Goal: Information Seeking & Learning: Learn about a topic

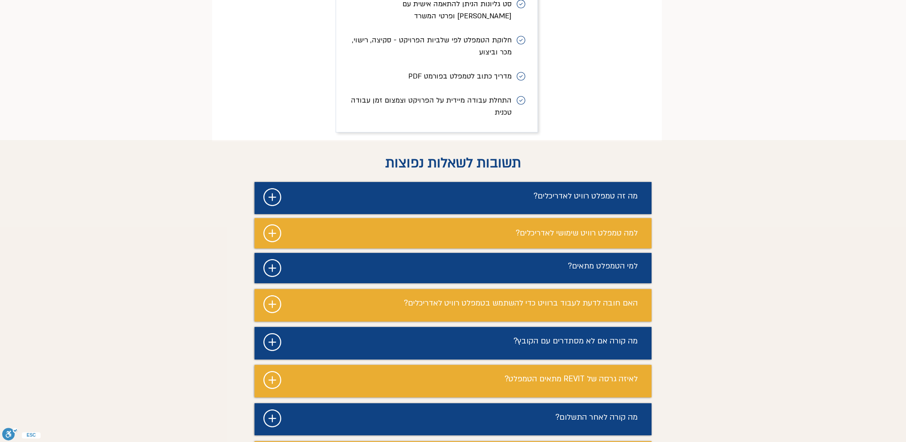
scroll to position [4280, 0]
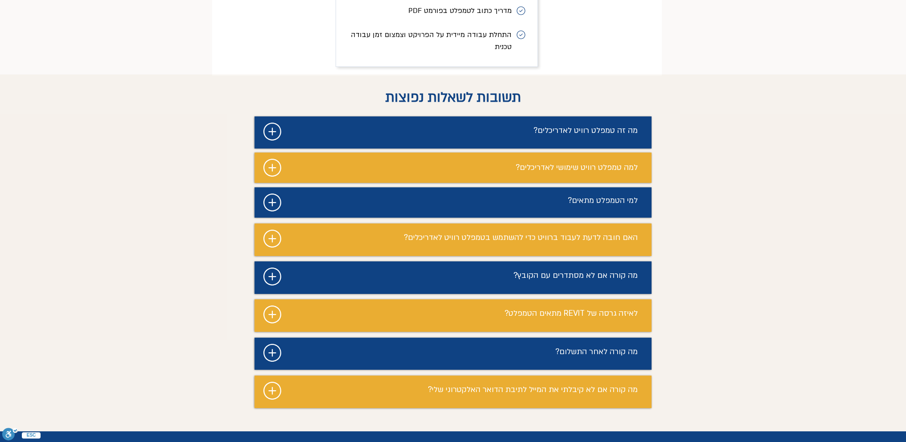
click at [264, 267] on icon "#comp-magmvdtj svg [data-color="1"] {fill: #FFFFFF;}" at bounding box center [272, 276] width 18 height 18
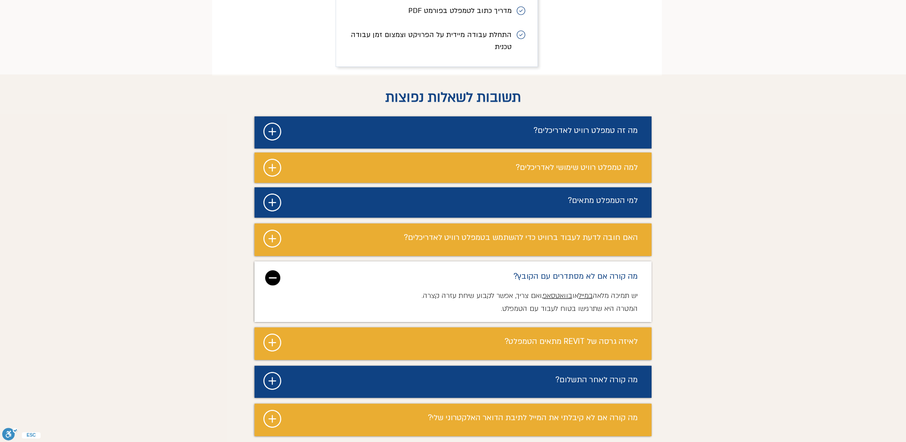
click at [273, 333] on icon "#comp-magmvdul1 svg [data-color="1"] {fill: #FFFFFF;}" at bounding box center [272, 342] width 18 height 18
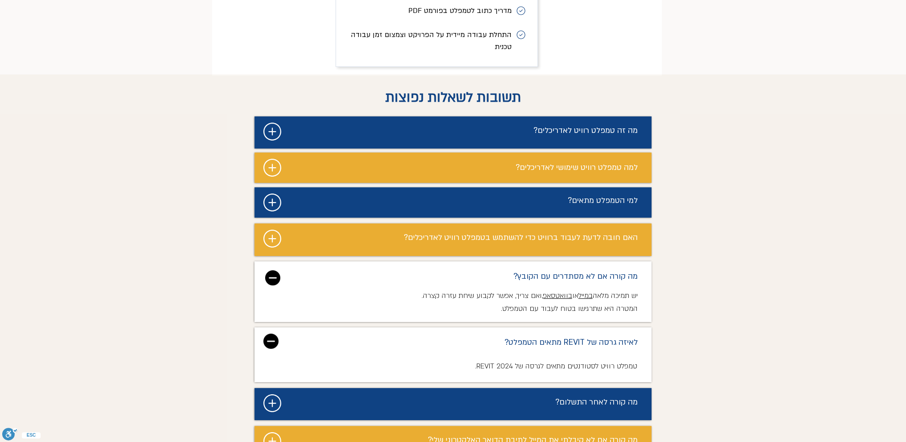
click at [269, 394] on icon "#comp-magmvdv5 svg [data-color="1"] {fill: #FFFFFF;}" at bounding box center [272, 403] width 18 height 18
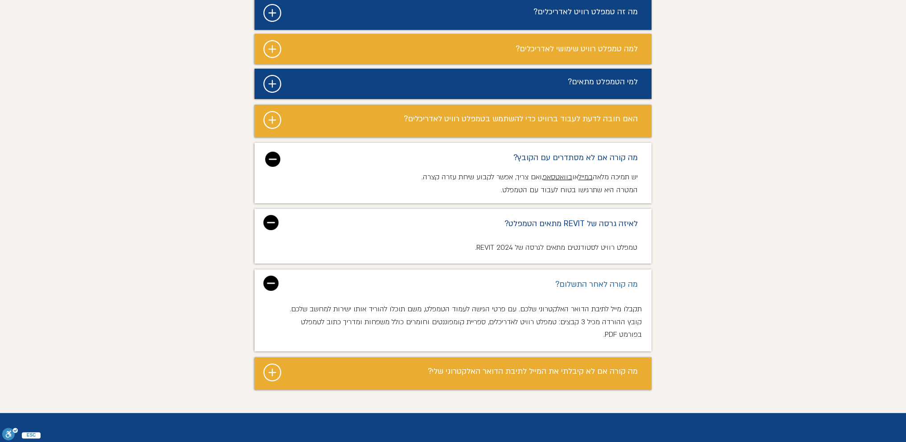
scroll to position [4413, 0]
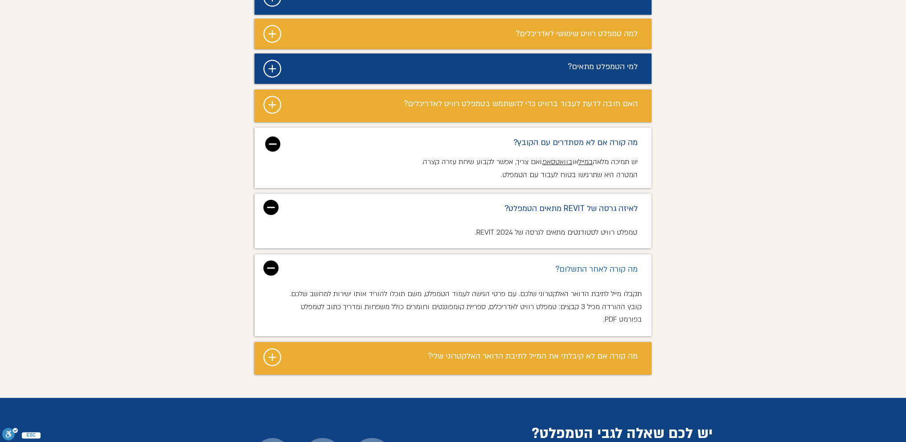
click at [275, 348] on icon "#comp-magmvdvn1 svg [data-color="1"] {fill: #FFFFFF;}" at bounding box center [272, 357] width 18 height 18
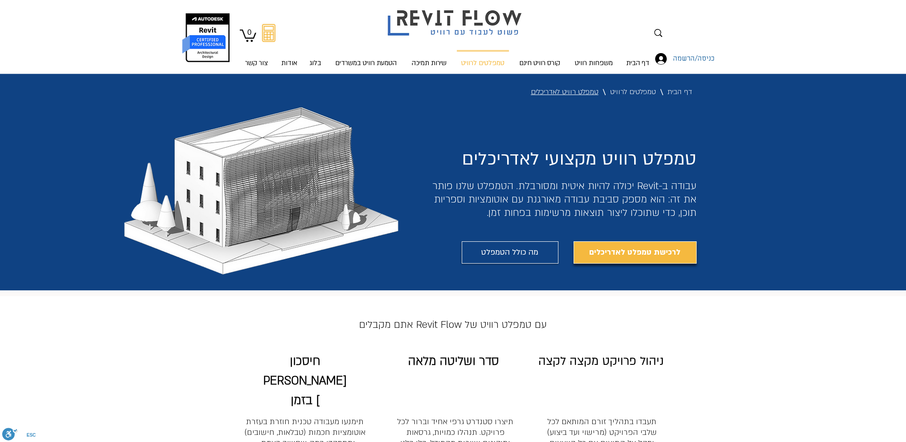
scroll to position [0, 0]
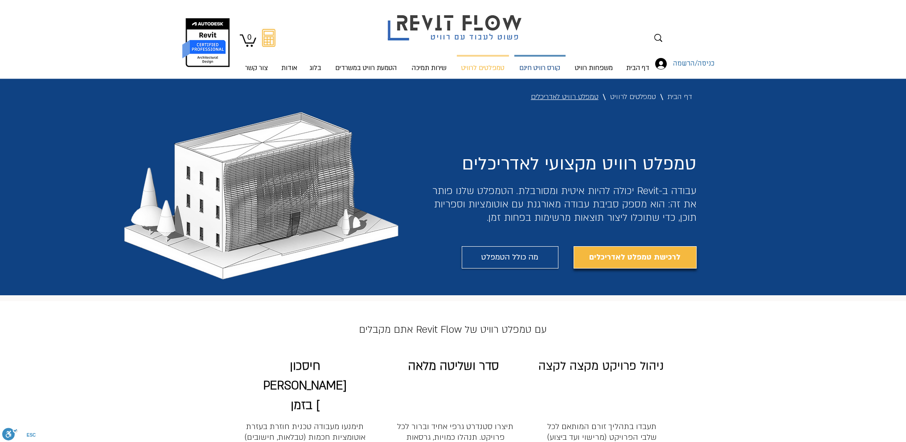
click at [518, 69] on p "קורס רוויט חינם" at bounding box center [540, 69] width 48 height 24
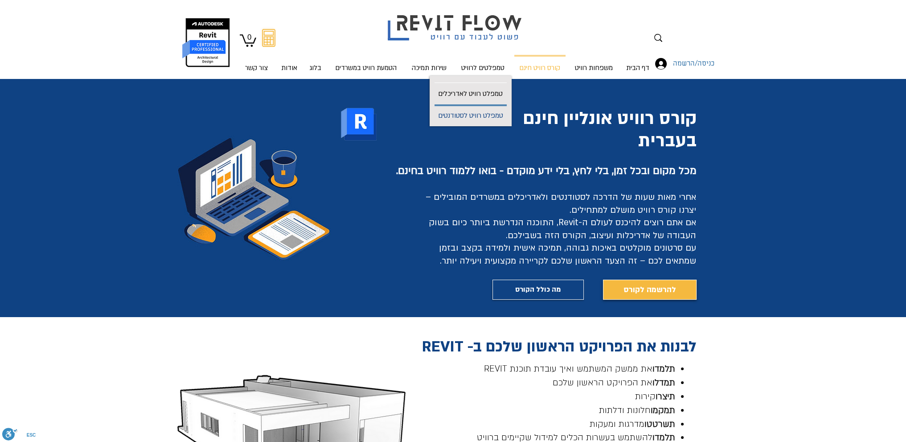
click at [485, 115] on p "טמפלט רוויט לסטודנטים" at bounding box center [471, 116] width 72 height 20
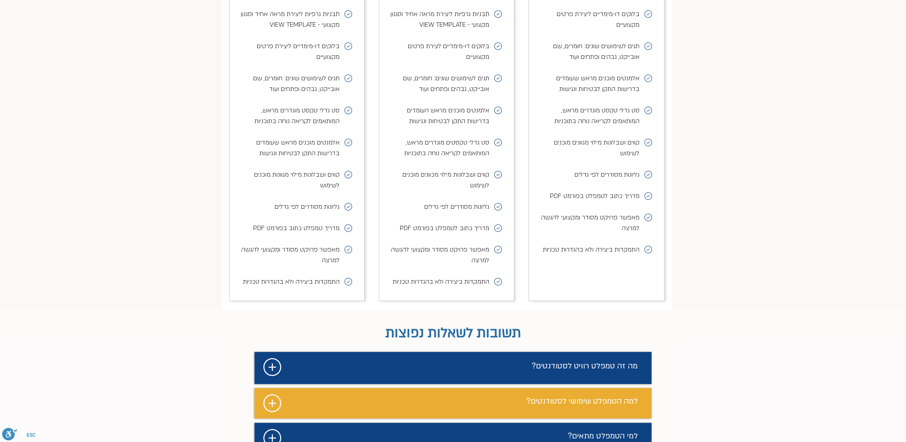
scroll to position [4012, 0]
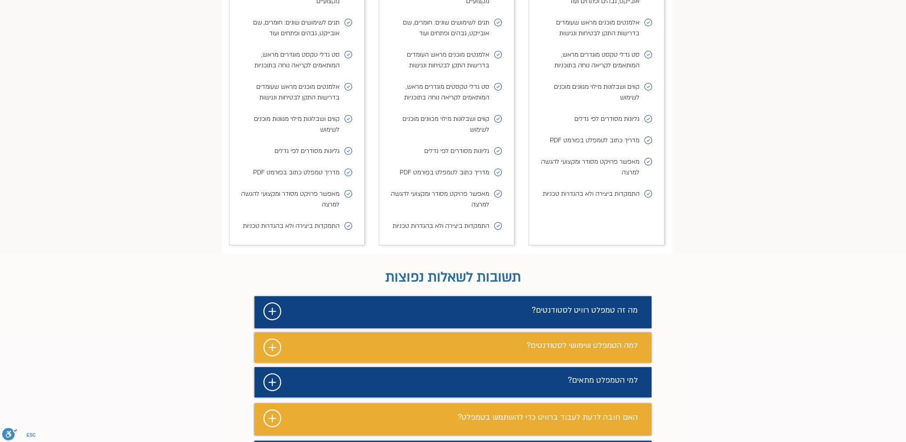
click at [266, 302] on icon "#comp-m9s738dw2 svg [data-color="1"] {fill: #FFFFFF;}" at bounding box center [272, 311] width 18 height 18
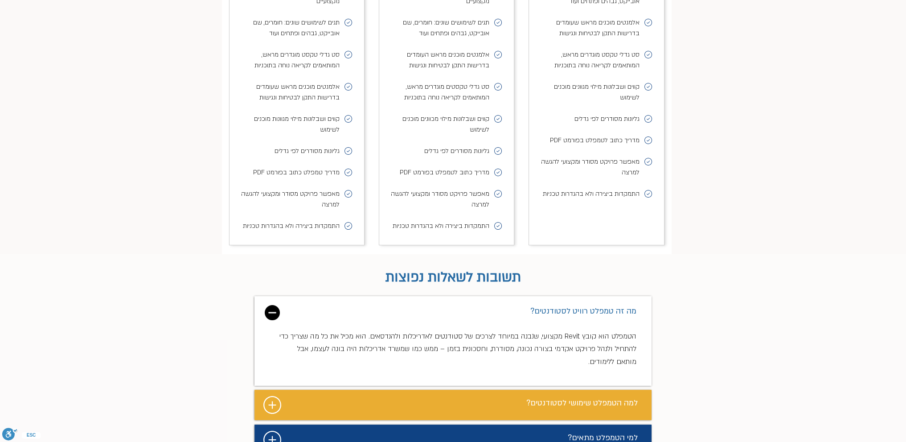
click at [273, 396] on icon "#comp-m9s738fb svg [data-color="1"] {fill: #FFFFFF;}" at bounding box center [272, 405] width 18 height 18
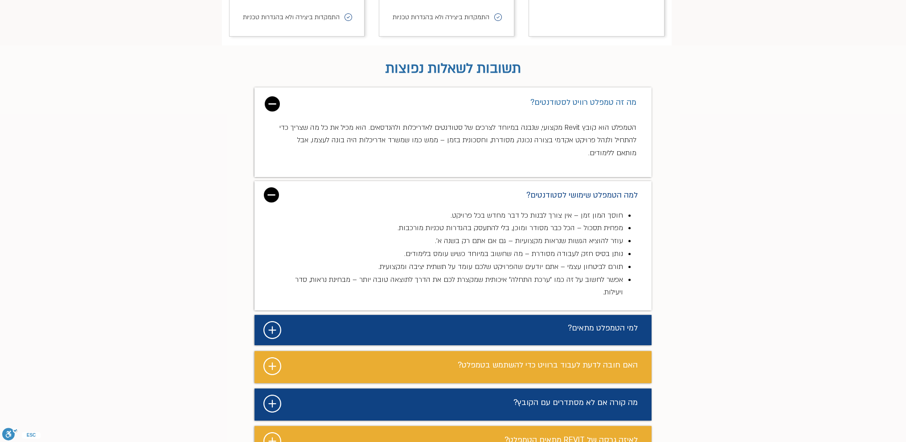
scroll to position [4235, 0]
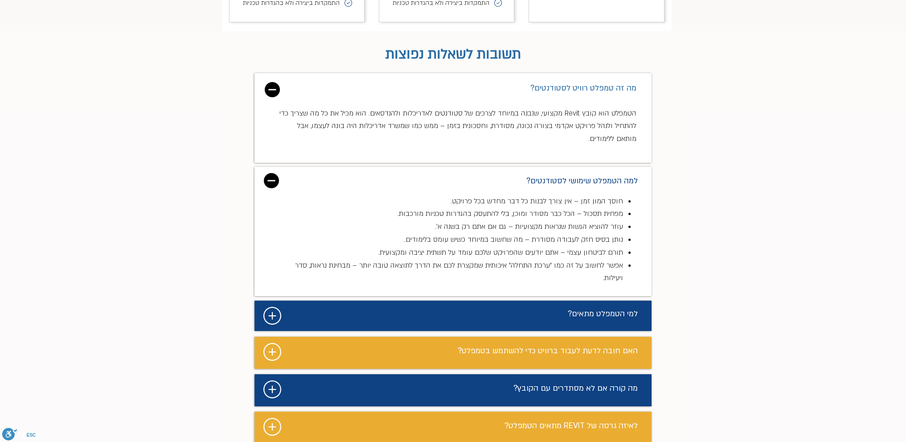
click at [266, 343] on icon "מצגת" at bounding box center [272, 352] width 18 height 18
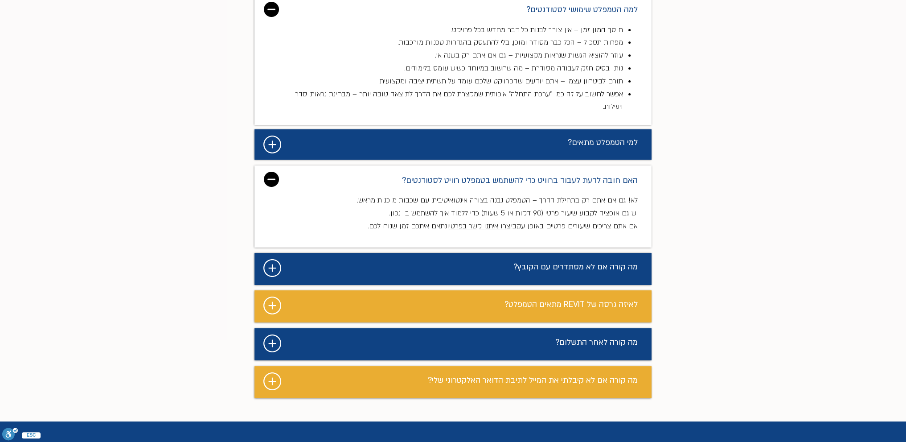
scroll to position [4413, 0]
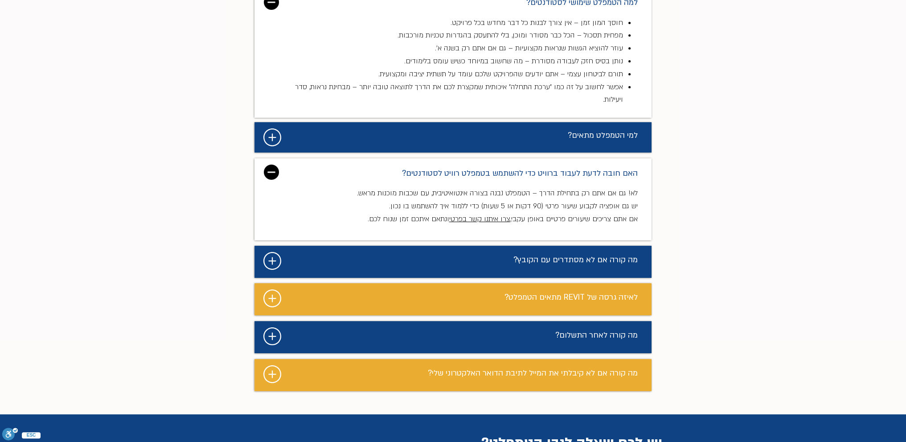
click at [268, 289] on icon "#comp-m9s738fy5 svg [data-color="1"] {fill: #FFFFFF;}" at bounding box center [272, 298] width 18 height 18
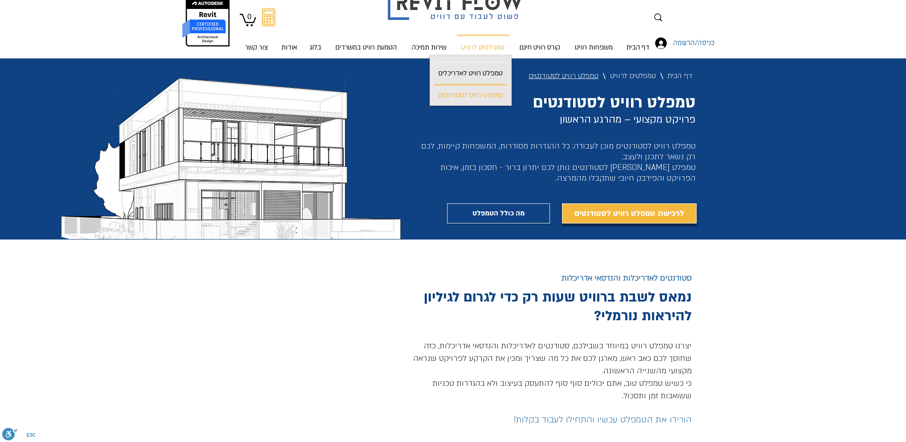
scroll to position [0, 0]
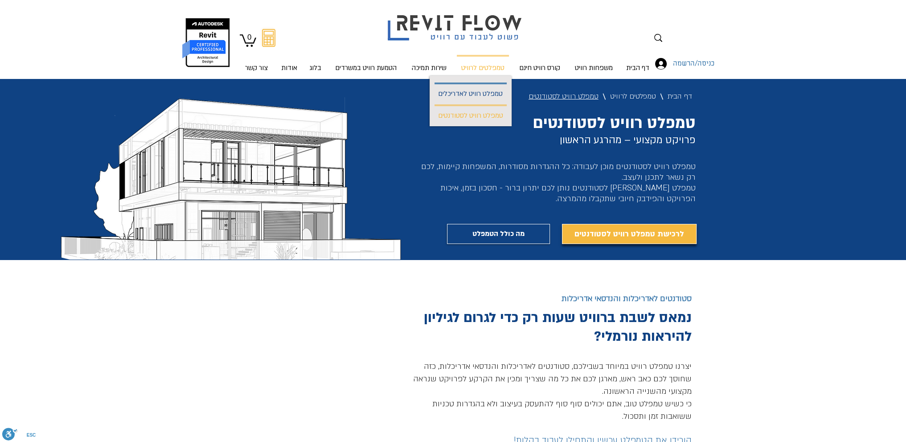
click at [475, 92] on p "טמפלט רוויט לאדריכלים" at bounding box center [471, 94] width 72 height 20
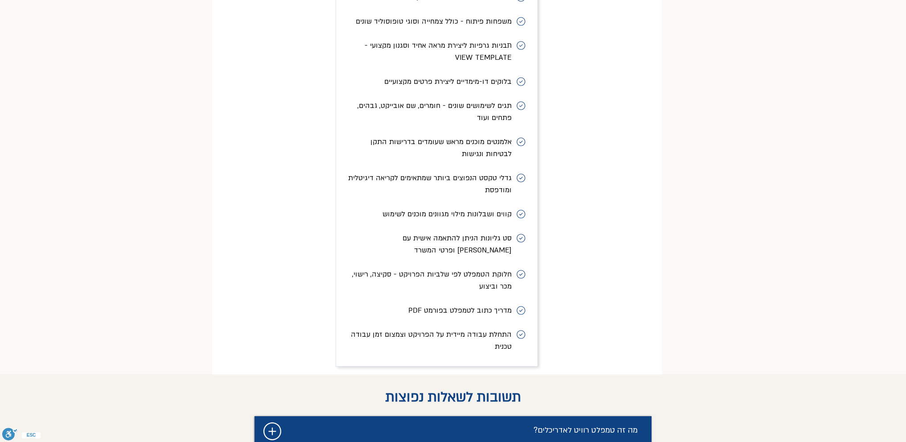
scroll to position [4012, 0]
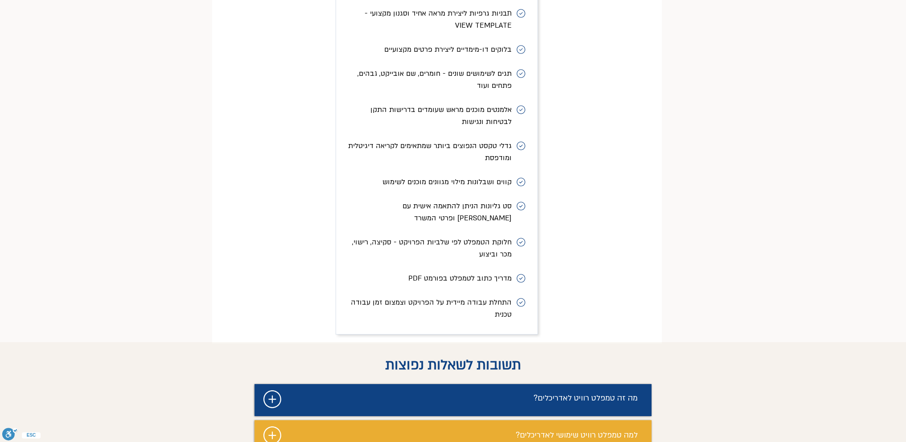
click at [270, 390] on icon "מצגת" at bounding box center [272, 399] width 18 height 18
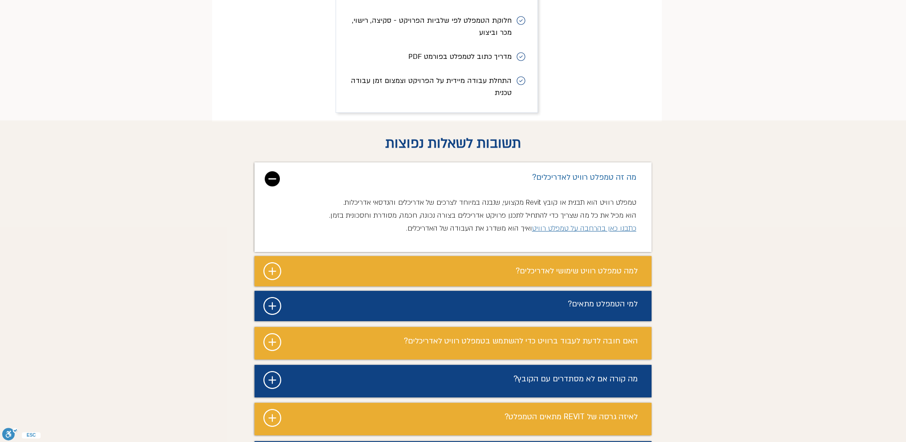
scroll to position [4235, 0]
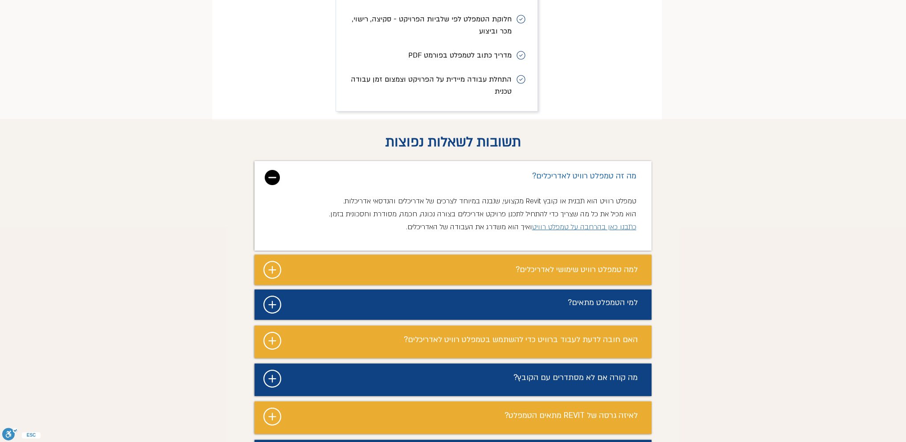
click at [273, 261] on icon "#comp-magmvdry svg [data-color="1"] {fill: #FFFFFF;}" at bounding box center [272, 270] width 18 height 18
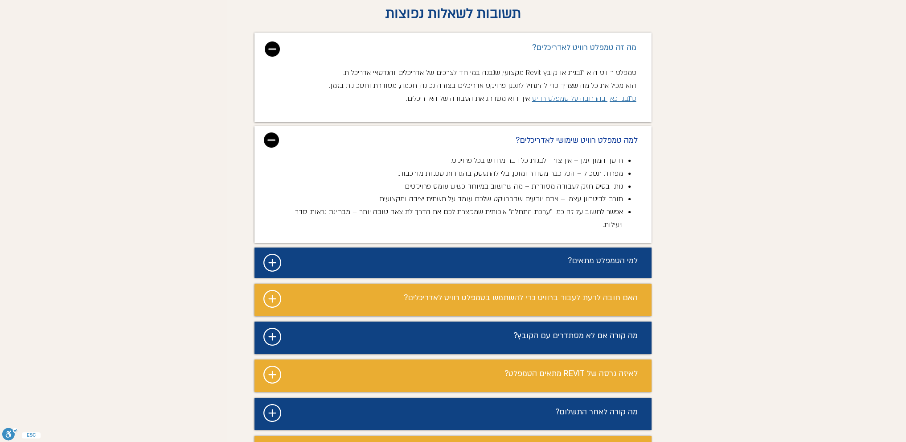
scroll to position [4369, 0]
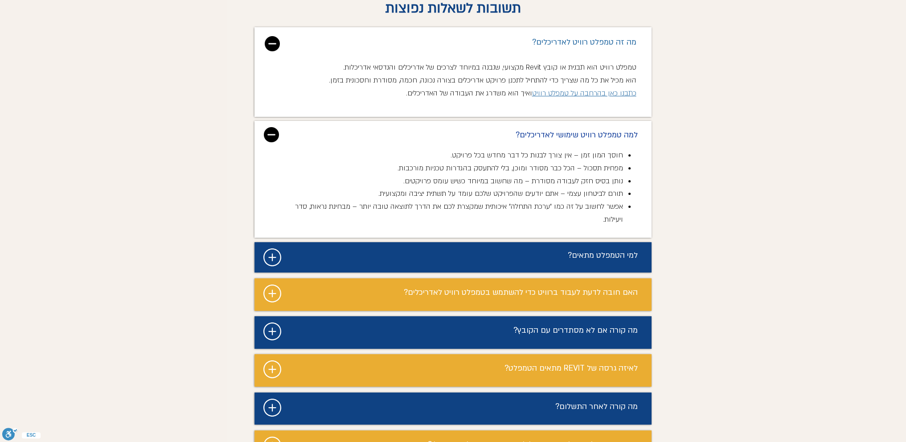
click at [271, 284] on icon "#comp-magmvdsz svg [data-color="1"] {fill: #FFFFFF;}" at bounding box center [272, 293] width 18 height 18
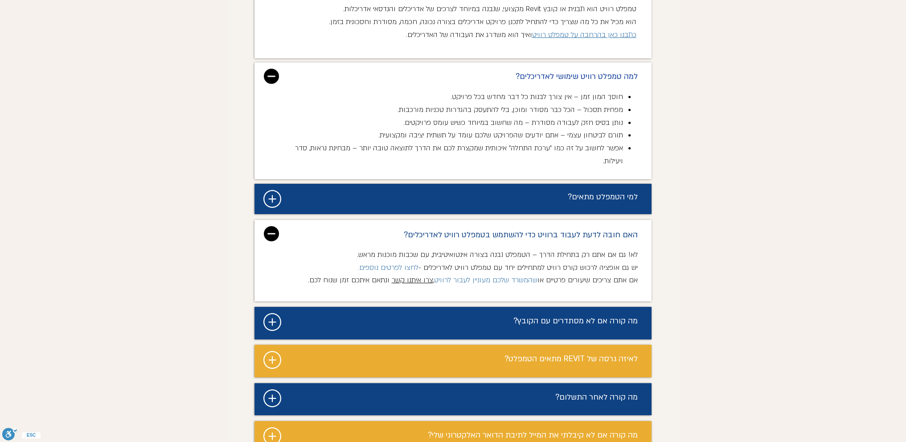
scroll to position [4458, 0]
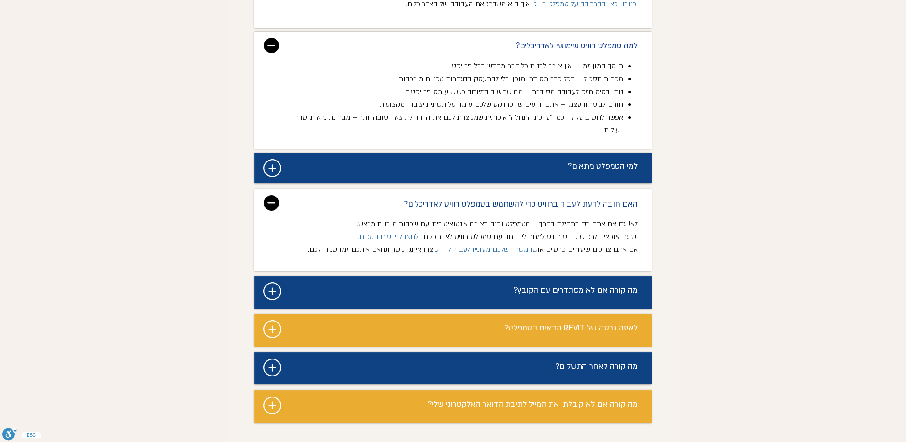
click at [271, 320] on icon "#comp-magmvdul1 svg [data-color="1"] {fill: #FFFFFF;}" at bounding box center [272, 329] width 18 height 18
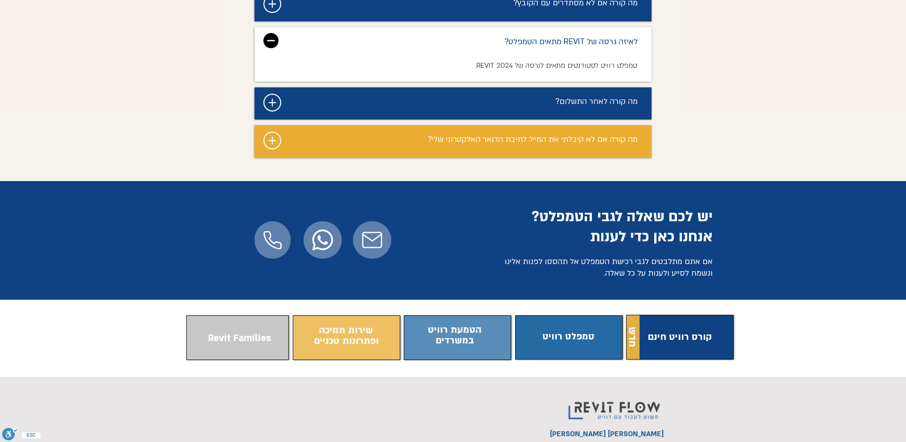
scroll to position [4752, 0]
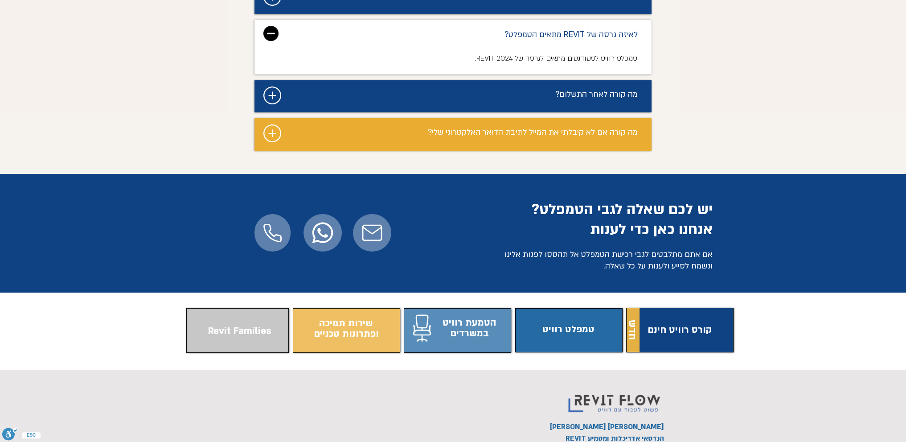
click at [444, 312] on span "התוכן משתנה כשעוברים עם העכבר" at bounding box center [460, 329] width 103 height 35
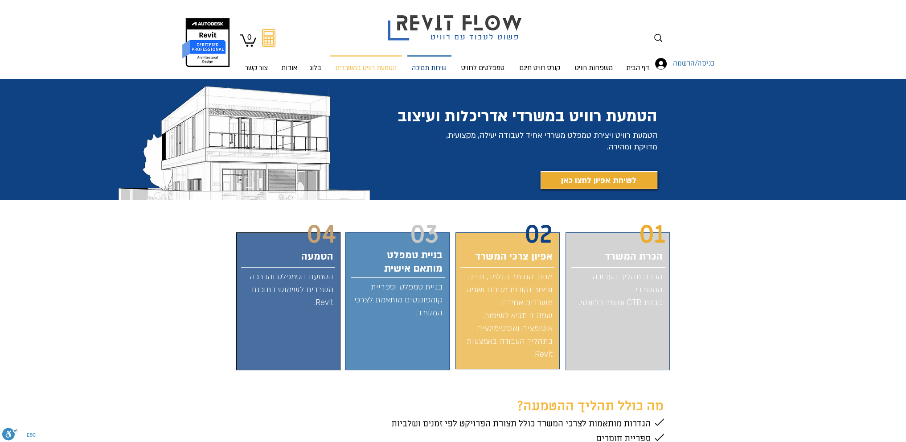
click at [417, 69] on p "שירות תמיכה" at bounding box center [429, 69] width 42 height 24
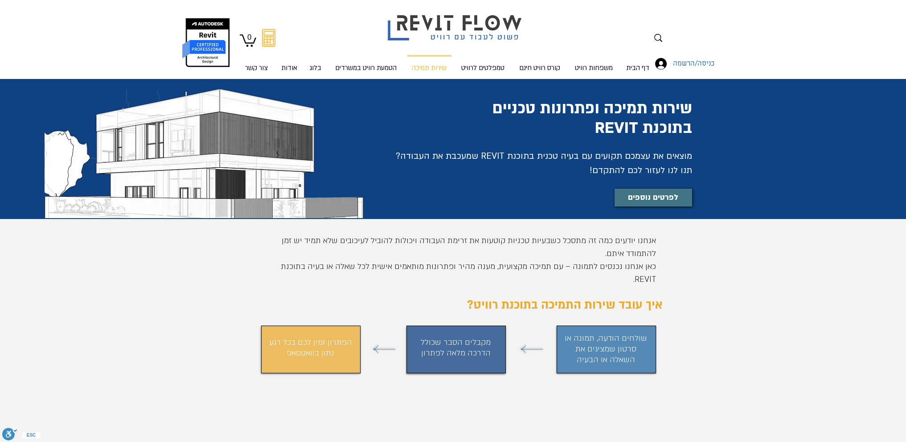
click at [648, 197] on span "לפרטים נוספים" at bounding box center [653, 197] width 50 height 13
